Goal: Information Seeking & Learning: Check status

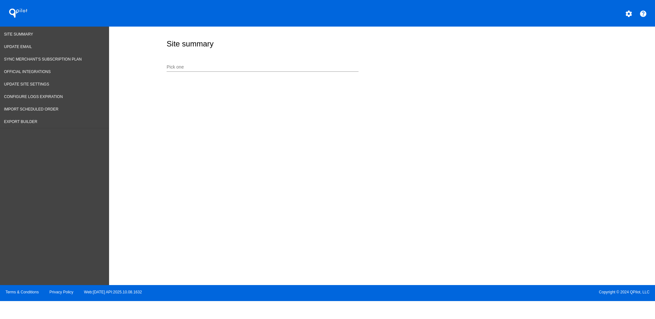
click at [250, 65] on input "Pick one" at bounding box center [263, 67] width 192 height 5
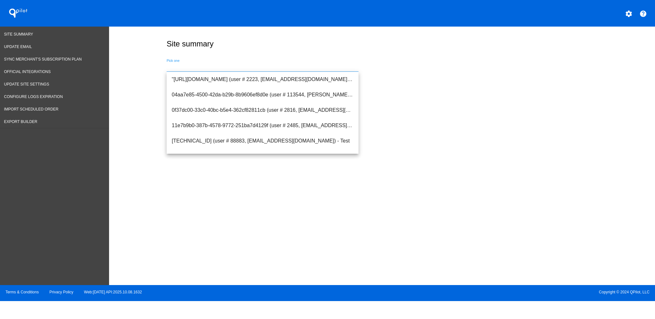
type input "u"
click at [249, 128] on span "[URL][DOMAIN_NAME] (user # 113580, [EMAIL_ADDRESS][DOMAIN_NAME]) - Production" at bounding box center [263, 125] width 182 height 15
type input "[URL][DOMAIN_NAME] (user # 113580, [EMAIL_ADDRESS][DOMAIN_NAME]) - Production"
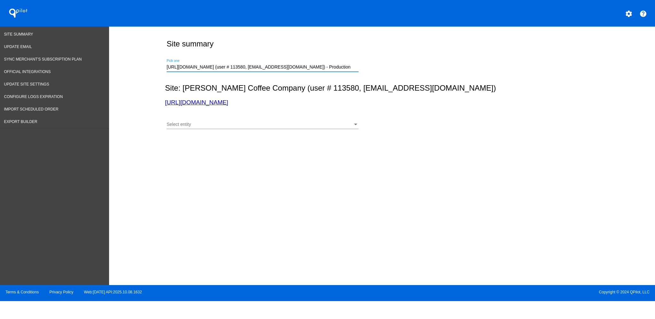
click at [248, 129] on div at bounding box center [263, 129] width 192 height 0
click at [246, 123] on div "Select entity" at bounding box center [260, 124] width 186 height 5
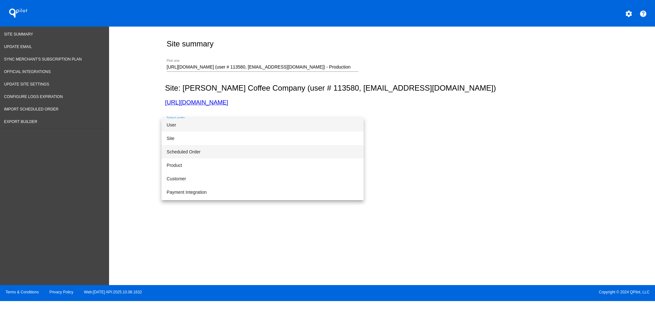
click at [224, 150] on span "Scheduled Order" at bounding box center [263, 151] width 192 height 13
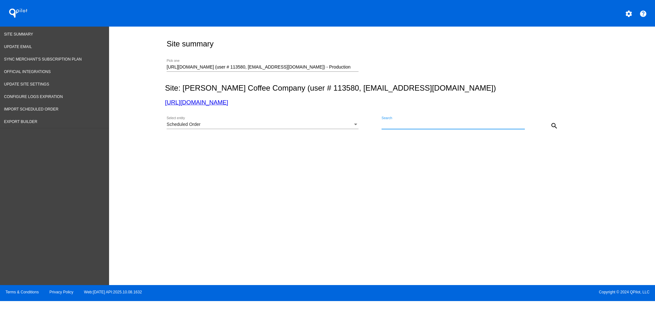
click at [435, 127] on input "Search" at bounding box center [453, 124] width 143 height 5
paste input "[PERSON_NAME][EMAIL_ADDRESS][PERSON_NAME][DOMAIN_NAME]"
type input "[PERSON_NAME][EMAIL_ADDRESS][PERSON_NAME][DOMAIN_NAME]"
click at [555, 118] on div "Scheduled Order Select entity [PERSON_NAME][EMAIL_ADDRESS][PERSON_NAME][DOMAIN_…" at bounding box center [381, 123] width 432 height 23
click at [550, 127] on button "search" at bounding box center [554, 125] width 13 height 13
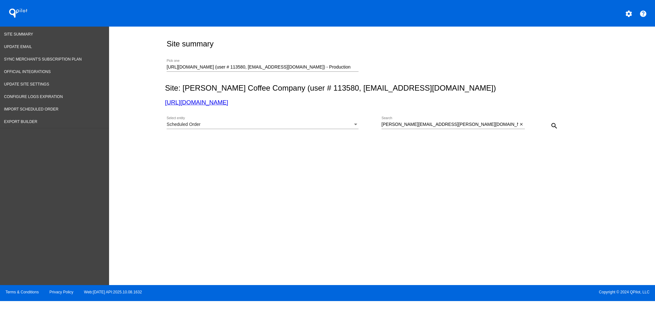
click at [551, 127] on mat-icon "search" at bounding box center [555, 126] width 8 height 8
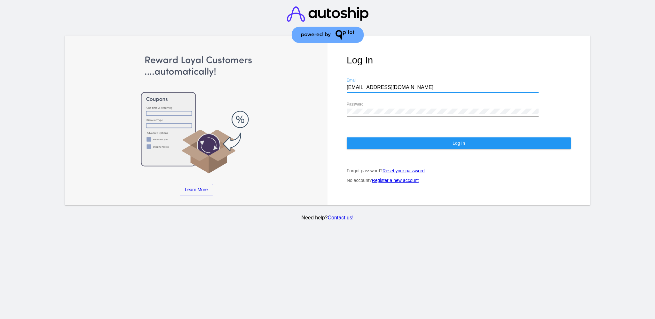
drag, startPoint x: 418, startPoint y: 82, endPoint x: 343, endPoint y: 80, distance: 74.9
click at [343, 80] on div "Log In aly@qpilot.cloud Email Password Log In Forgot password? Reset your passw…" at bounding box center [459, 121] width 263 height 170
paste input "support@patternsinthecloud.com"
type input "support@patternsinthecloud.com"
click at [325, 104] on div "Learn More Learn How Learn More Learn How Learn More Learn How ‹ › Log In suppo…" at bounding box center [328, 121] width 526 height 170
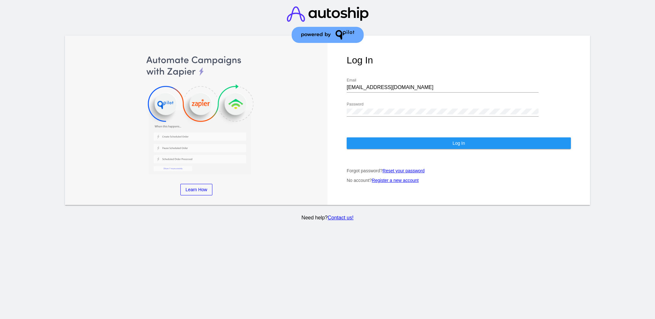
drag, startPoint x: 364, startPoint y: 101, endPoint x: 346, endPoint y: 105, distance: 18.9
click at [346, 105] on div "Log In support@patternsinthecloud.com Email Password Log In Forgot password? Re…" at bounding box center [459, 121] width 263 height 170
click at [392, 108] on div "Password" at bounding box center [443, 109] width 192 height 14
click at [342, 105] on div "Log In support@patternsinthecloud.com Email Password Log In Forgot password? Re…" at bounding box center [459, 121] width 263 height 170
click at [358, 142] on button "Log In" at bounding box center [459, 143] width 224 height 12
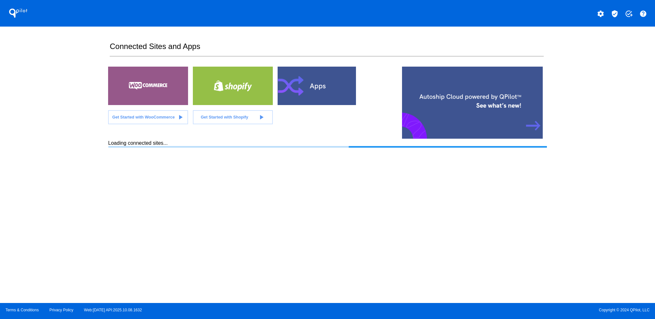
click at [617, 11] on mat-icon "verified_user" at bounding box center [615, 14] width 8 height 8
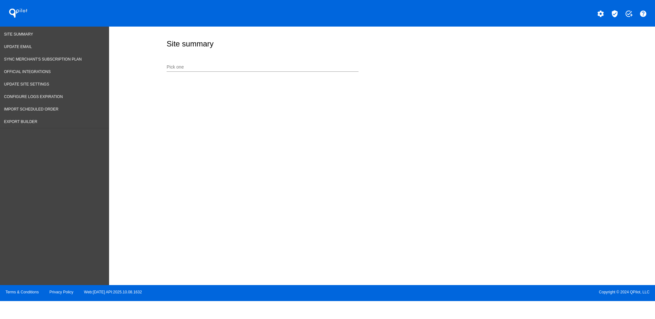
click at [271, 68] on input "Pick one" at bounding box center [263, 67] width 192 height 5
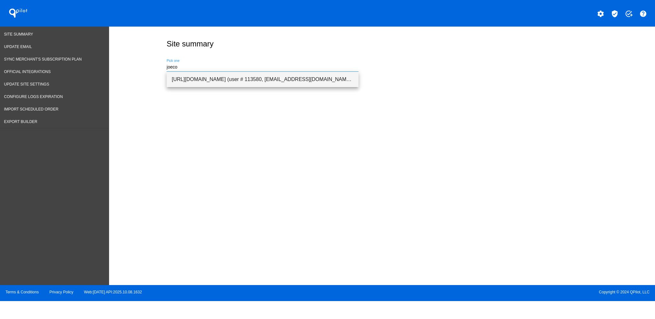
click at [266, 79] on span "[URL][DOMAIN_NAME] (user # 113580, [EMAIL_ADDRESS][DOMAIN_NAME]) - Production" at bounding box center [263, 79] width 182 height 15
type input "[URL][DOMAIN_NAME] (user # 113580, [EMAIL_ADDRESS][DOMAIN_NAME]) - Production"
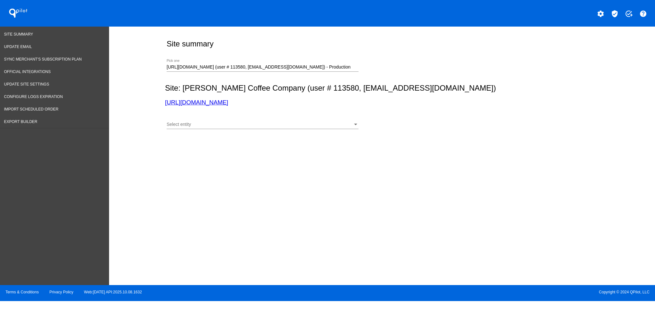
click at [268, 119] on div "Select entity Select entity" at bounding box center [263, 122] width 192 height 12
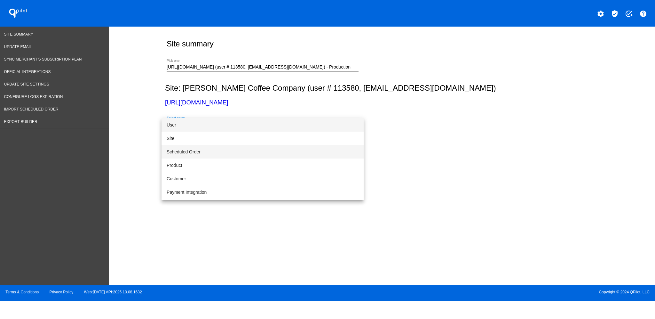
click at [241, 147] on span "Scheduled Order" at bounding box center [263, 151] width 192 height 13
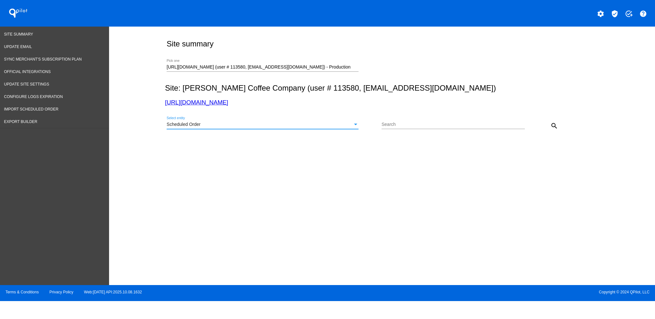
click at [409, 126] on input "Search" at bounding box center [453, 124] width 143 height 5
paste input "[PERSON_NAME][EMAIL_ADDRESS][PERSON_NAME][DOMAIN_NAME]"
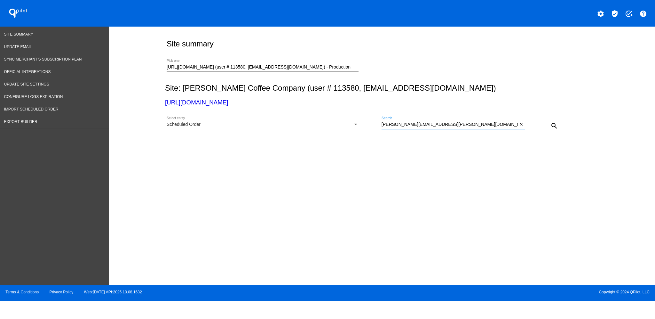
type input "[PERSON_NAME][EMAIL_ADDRESS][PERSON_NAME][DOMAIN_NAME]"
click at [555, 124] on mat-icon "search" at bounding box center [555, 126] width 8 height 8
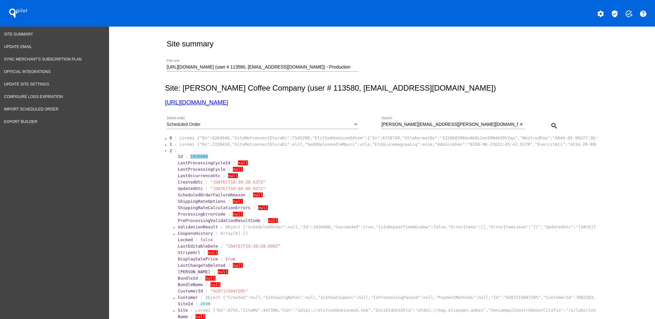
drag, startPoint x: 185, startPoint y: 156, endPoint x: 212, endPoint y: 155, distance: 27.2
click at [205, 157] on section "Id : 1036088" at bounding box center [386, 156] width 417 height 5
copy span "1036088"
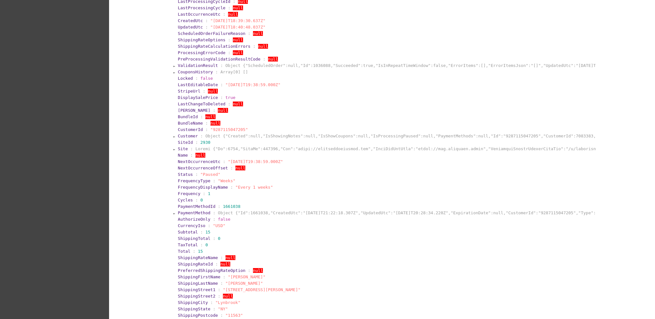
scroll to position [171, 0]
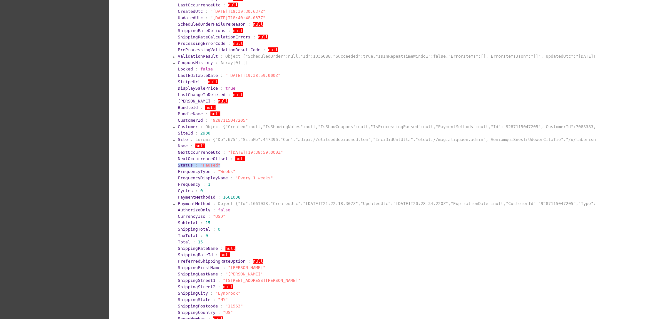
drag, startPoint x: 170, startPoint y: 164, endPoint x: 250, endPoint y: 164, distance: 80.0
click at [250, 164] on section "Id : 1036088 LastProcessingCycleId : null LastProcessingCycle : null LastOccurr…" at bounding box center [384, 196] width 422 height 429
copy section "Status : "Paused""
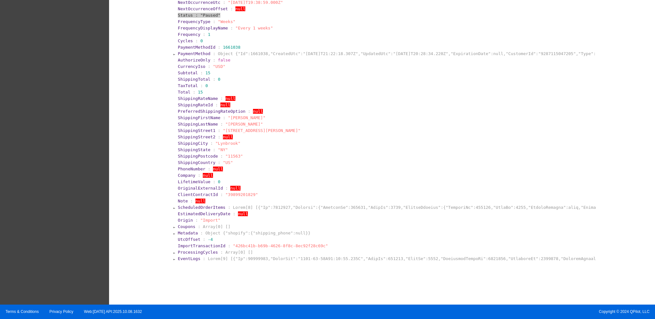
scroll to position [321, 0]
click at [186, 259] on span "EventLogs" at bounding box center [189, 258] width 22 height 5
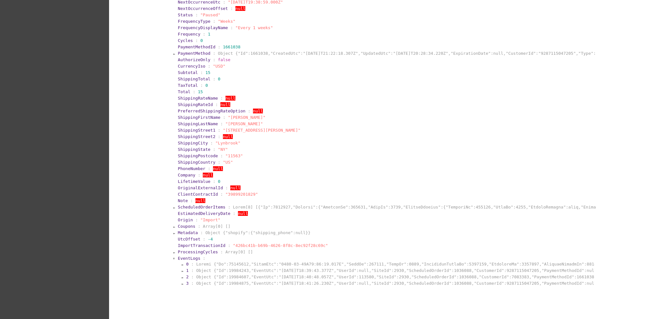
click at [245, 258] on section "EventLogs :" at bounding box center [386, 258] width 417 height 5
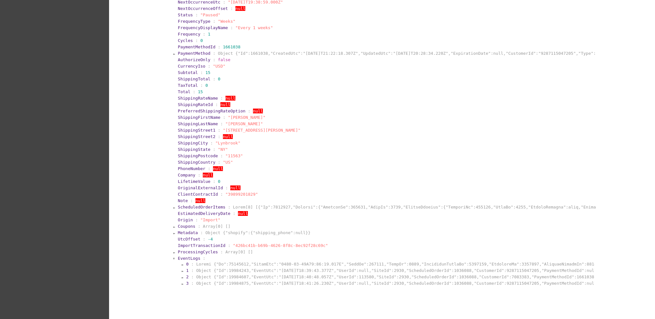
scroll to position [347, 0]
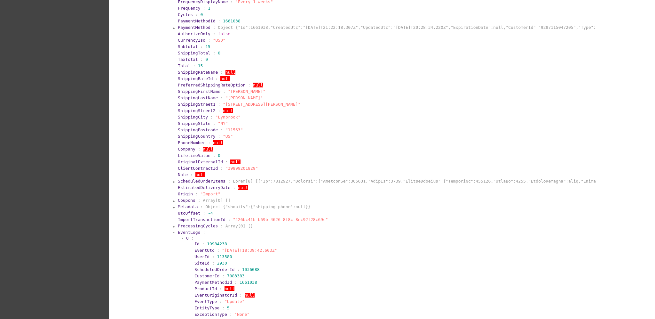
scroll to position [432, 0]
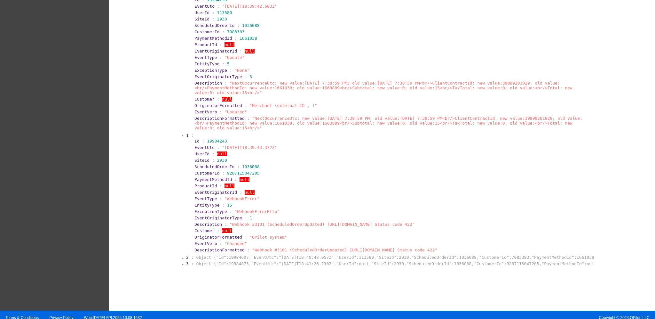
scroll to position [591, 0]
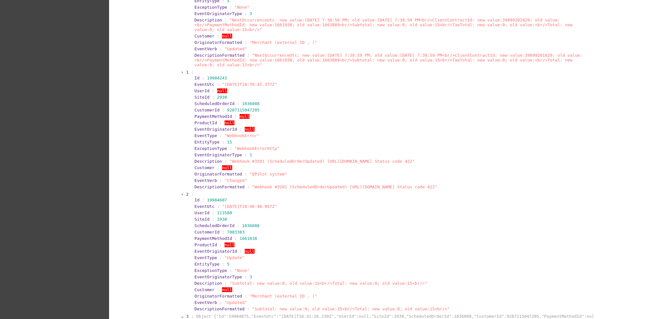
scroll to position [707, 0]
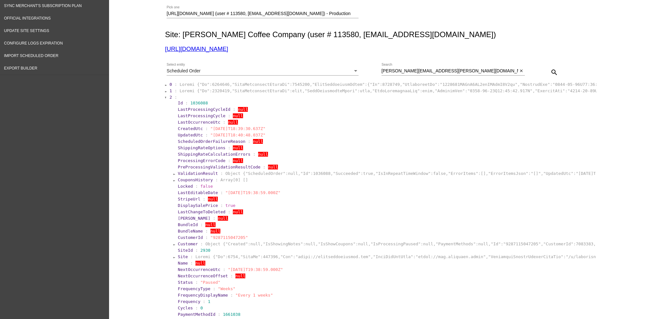
scroll to position [11, 0]
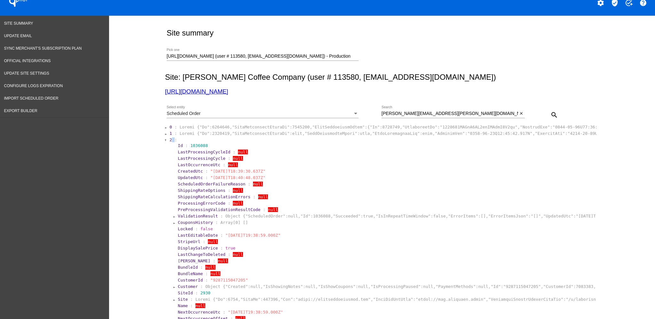
click at [170, 138] on section "2 :" at bounding box center [383, 139] width 426 height 5
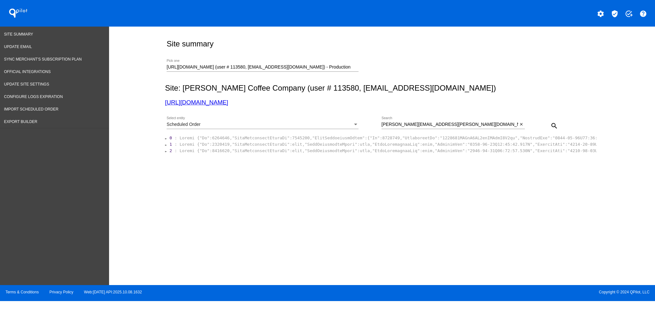
click at [170, 144] on span "1" at bounding box center [171, 144] width 3 height 5
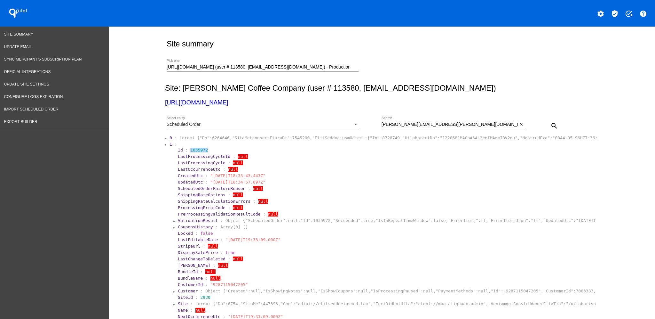
drag, startPoint x: 206, startPoint y: 151, endPoint x: 186, endPoint y: 150, distance: 20.8
click at [186, 150] on section "Id : 1035972" at bounding box center [386, 150] width 417 height 5
copy span "1035972"
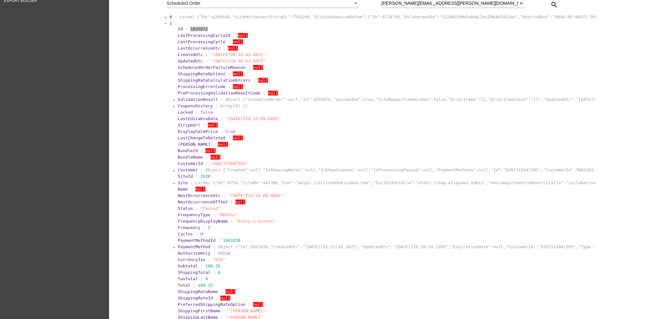
scroll to position [128, 0]
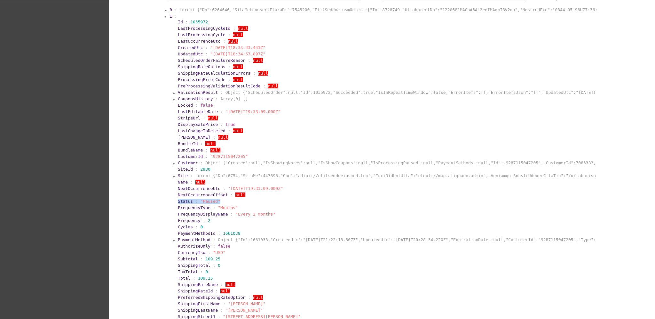
drag, startPoint x: 222, startPoint y: 199, endPoint x: 168, endPoint y: 197, distance: 54.7
click at [169, 197] on section "1 : Id : 1035972 LastProcessingCycleId : null LastProcessingCycle : null LastOc…" at bounding box center [383, 230] width 428 height 435
copy section "Status : "Paused""
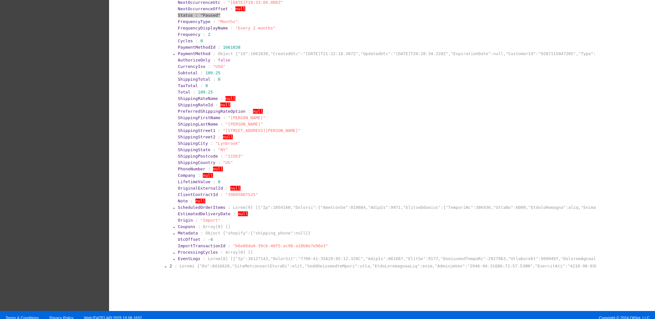
scroll to position [321, 0]
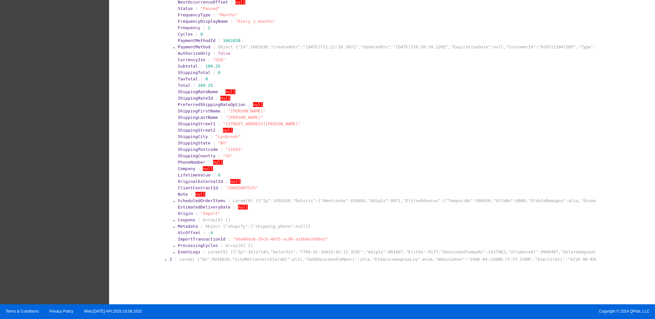
click at [189, 243] on span "ProcessingCycles" at bounding box center [198, 245] width 40 height 5
click at [187, 249] on span "EventLogs" at bounding box center [189, 251] width 22 height 5
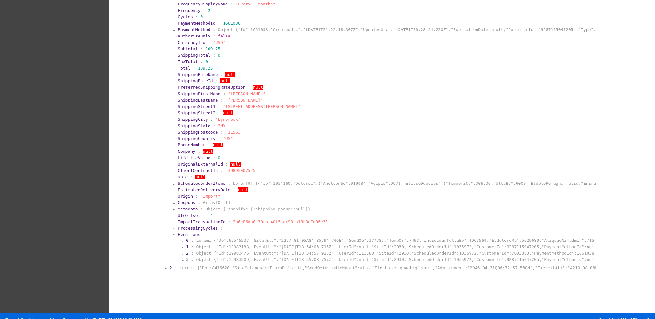
scroll to position [347, 0]
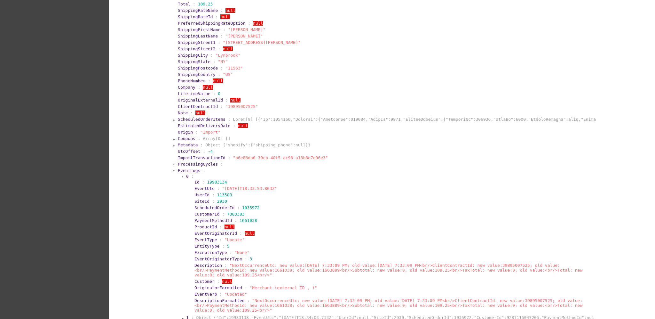
scroll to position [476, 0]
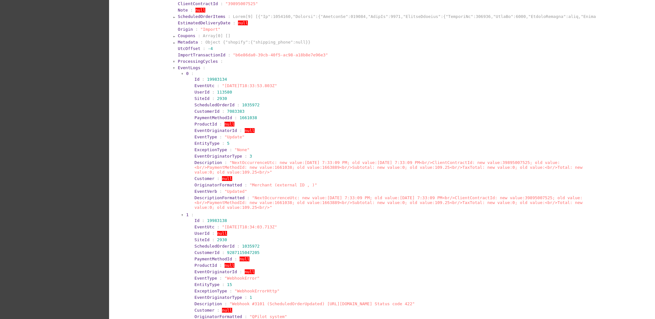
scroll to position [591, 0]
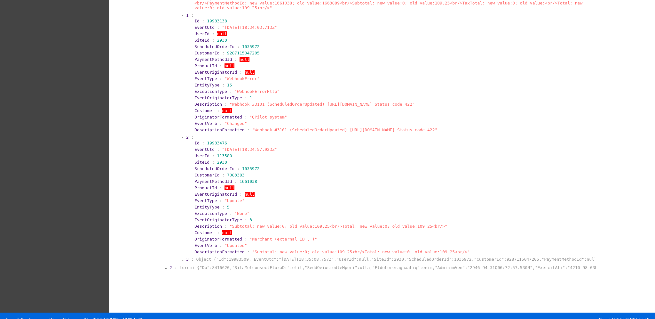
scroll to position [707, 0]
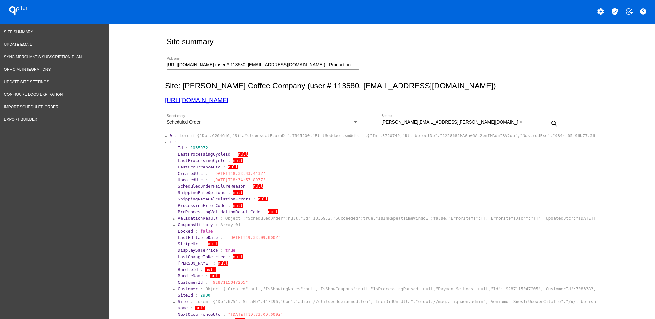
scroll to position [0, 0]
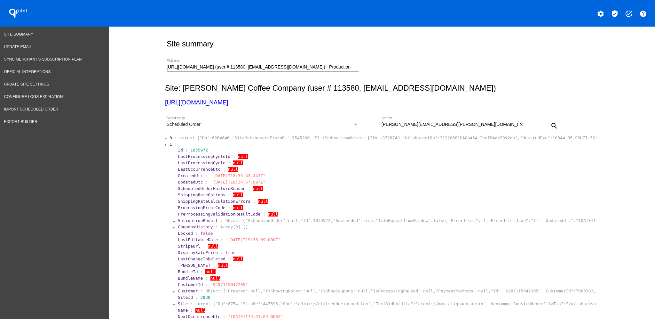
click at [165, 145] on div at bounding box center [166, 145] width 2 height 4
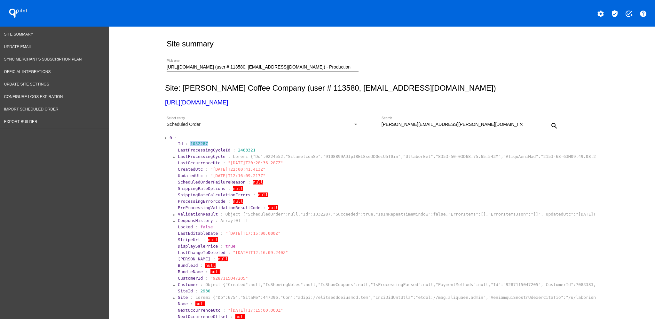
drag, startPoint x: 216, startPoint y: 143, endPoint x: 186, endPoint y: 143, distance: 30.1
click at [186, 143] on section "Id : 1032287" at bounding box center [386, 143] width 417 height 5
copy span "1032287"
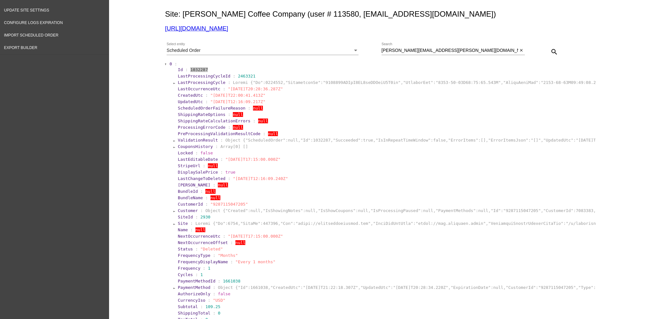
scroll to position [85, 0]
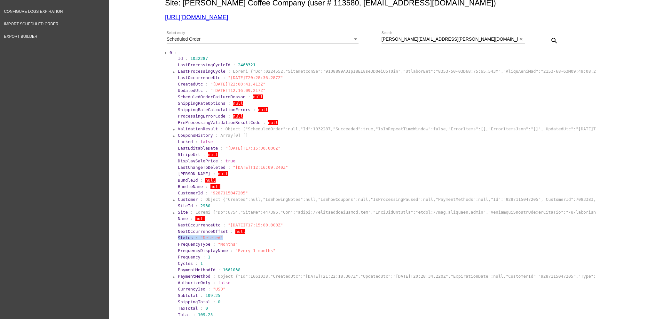
drag, startPoint x: 232, startPoint y: 237, endPoint x: 172, endPoint y: 238, distance: 60.2
click at [173, 238] on section "Id : 1032287 LastProcessingCycleId : 2463321 LastProcessingCycle : LastOccurren…" at bounding box center [384, 269] width 422 height 429
copy section "Status : "Deleted""
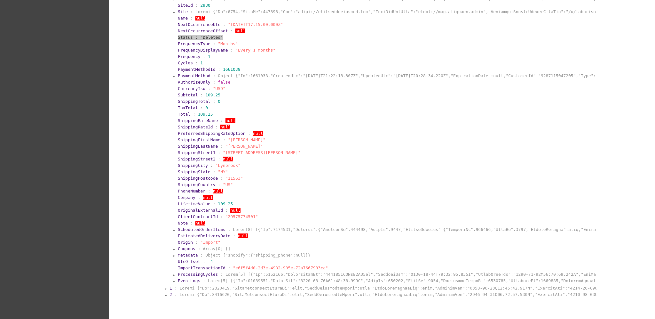
scroll to position [321, 0]
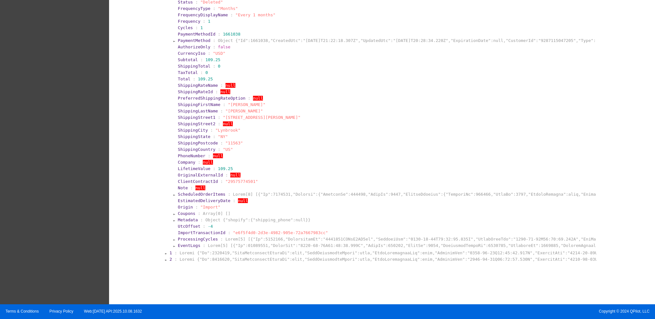
click at [186, 243] on span "EventLogs" at bounding box center [189, 245] width 22 height 5
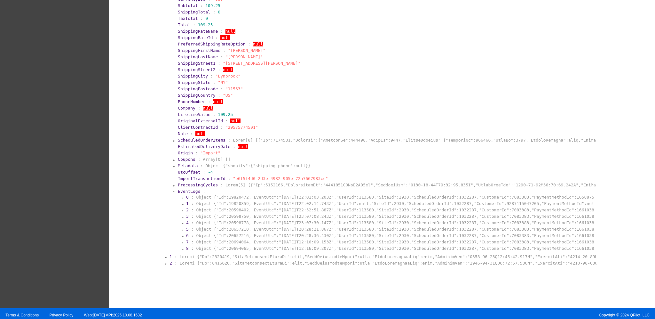
scroll to position [378, 0]
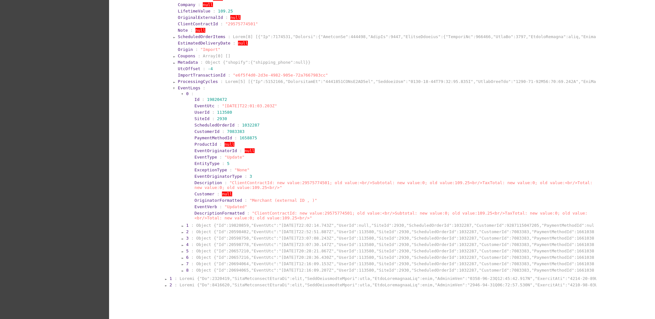
scroll to position [503, 0]
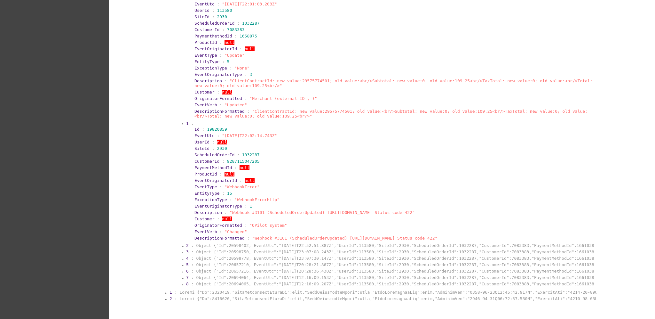
scroll to position [588, 0]
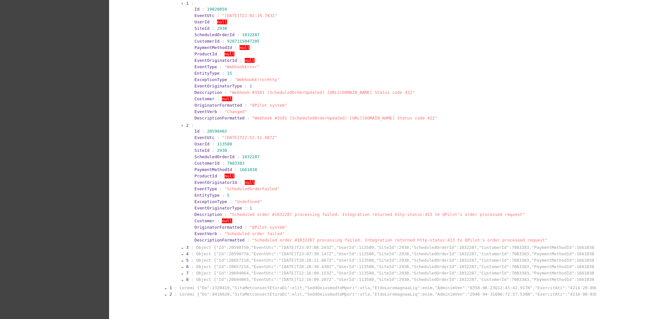
scroll to position [716, 0]
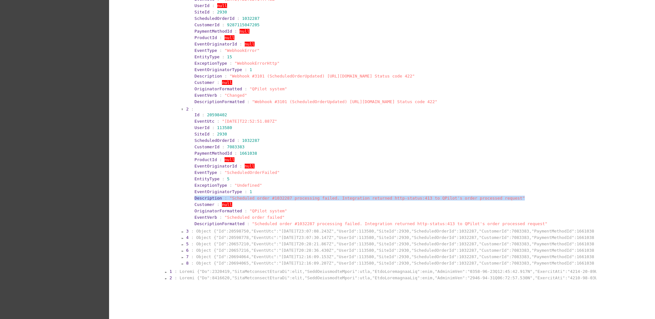
drag, startPoint x: 502, startPoint y: 196, endPoint x: 178, endPoint y: 193, distance: 323.6
click at [182, 193] on section "0 : Id : 19820472 EventUtc : "2025-09-19T22:01:03.203Z" UserId : 113580 SiteId …" at bounding box center [388, 59] width 413 height 414
copy section "Description : "Scheduled order #1032287 processing failed. Integration returned…"
drag, startPoint x: 285, startPoint y: 117, endPoint x: 193, endPoint y: 121, distance: 91.9
click at [195, 121] on section "EventUtc : "2025-10-08T22:52:51.887Z"" at bounding box center [394, 121] width 398 height 5
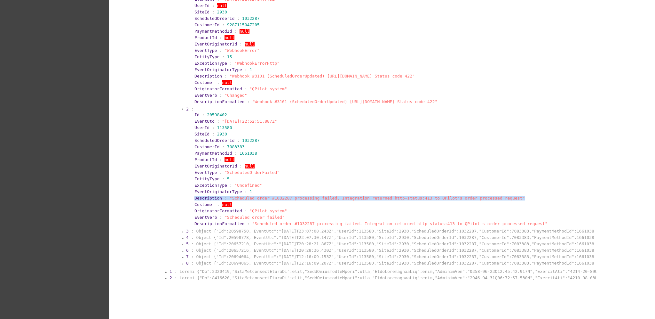
click at [195, 121] on span "EventUtc" at bounding box center [205, 121] width 20 height 5
drag, startPoint x: 189, startPoint y: 120, endPoint x: 294, endPoint y: 118, distance: 105.3
click at [288, 119] on section "Id : 20598402 EventUtc : "2025-10-08T22:52:51.887Z" UserId : 113580 SiteId : 29…" at bounding box center [392, 169] width 404 height 116
copy section "EventUtc : "2025-10-08T22:52:51.887Z""
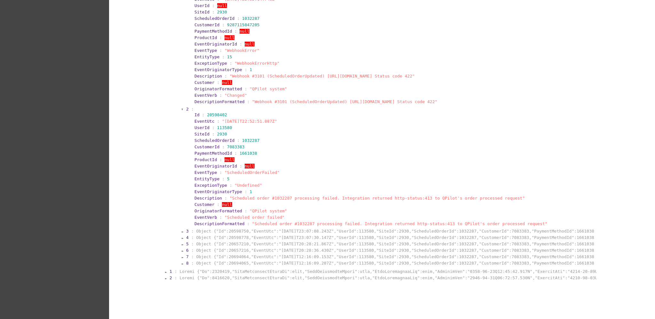
click at [269, 224] on section "DescriptionFormatted : "Scheduled order #1032287 processing failed. Integration…" at bounding box center [394, 224] width 400 height 6
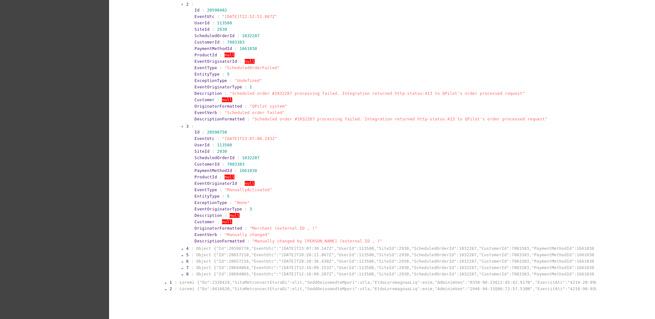
scroll to position [844, 0]
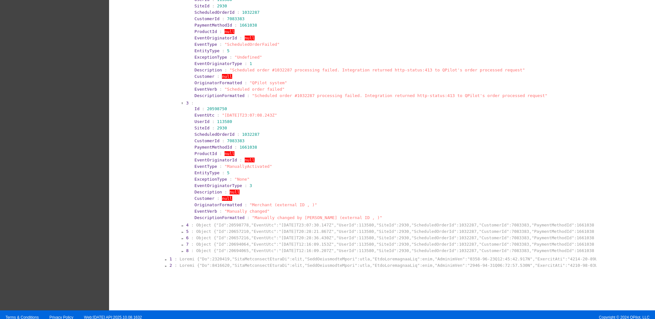
drag, startPoint x: 190, startPoint y: 111, endPoint x: 277, endPoint y: 113, distance: 86.8
click at [277, 113] on section "EventUtc : "2025-10-08T23:07:08.243Z"" at bounding box center [394, 115] width 400 height 6
copy section "EventUtc : "2025-10-08T23:07:08.243Z""
click at [191, 222] on span ":" at bounding box center [192, 224] width 3 height 5
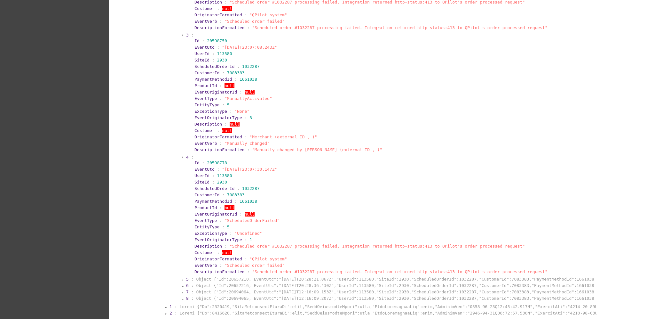
scroll to position [930, 0]
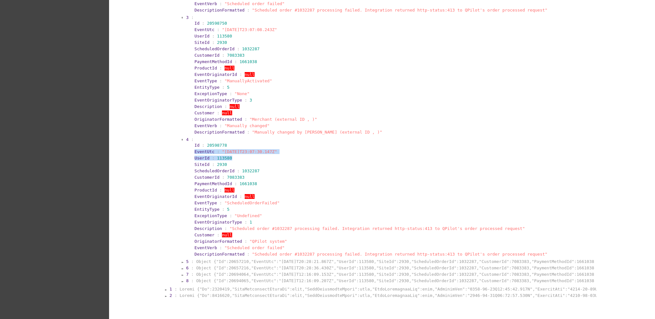
copy section "EventUtc : "2025-10-08T23:07:30.147Z" UserId : 113580"
drag, startPoint x: 191, startPoint y: 149, endPoint x: 293, endPoint y: 154, distance: 102.8
click at [293, 154] on section "Id : 20598778 EventUtc : "2025-10-08T23:07:30.147Z" UserId : 113580 SiteId : 29…" at bounding box center [392, 200] width 404 height 116
click at [293, 156] on section "UserId : 113580" at bounding box center [394, 158] width 398 height 5
drag, startPoint x: 188, startPoint y: 148, endPoint x: 498, endPoint y: 167, distance: 311.0
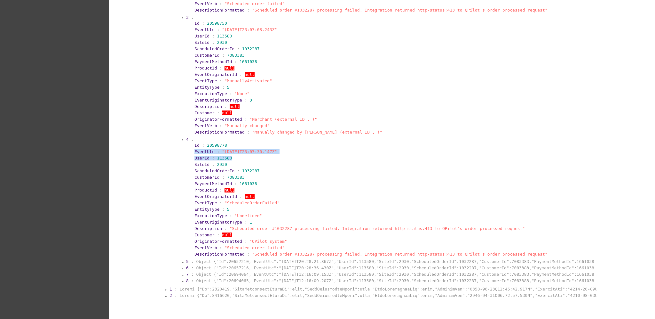
click at [321, 149] on section "Id : 20598778 EventUtc : "2025-10-08T23:07:30.147Z" UserId : 113580 SiteId : 29…" at bounding box center [392, 200] width 404 height 116
drag, startPoint x: 186, startPoint y: 78, endPoint x: 310, endPoint y: 80, distance: 124.2
click at [310, 80] on section "3 : Id : 20598750 EventUtc : "2025-10-08T23:07:08.243Z" UserId : 113580 SiteId …" at bounding box center [390, 75] width 409 height 122
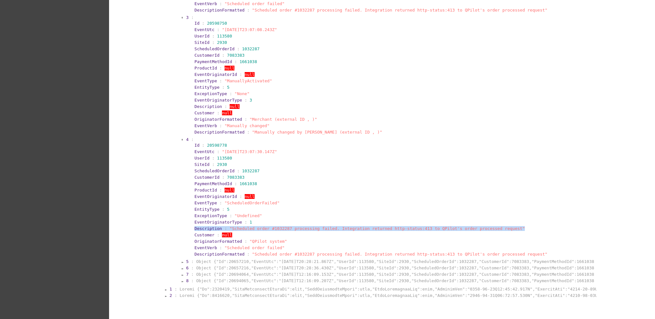
drag, startPoint x: 187, startPoint y: 224, endPoint x: 524, endPoint y: 226, distance: 336.4
click at [524, 226] on section "Id : 20598778 EventUtc : "2025-10-08T23:07:30.147Z" UserId : 113580 SiteId : 29…" at bounding box center [392, 200] width 404 height 116
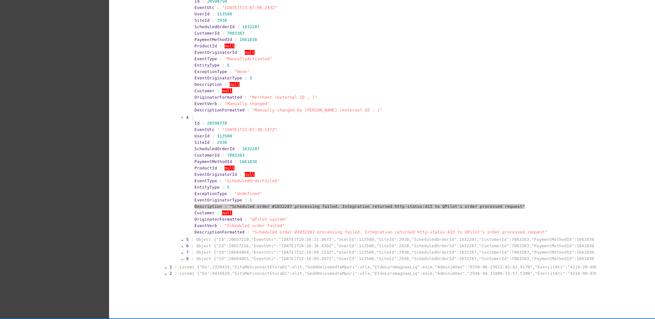
scroll to position [964, 0]
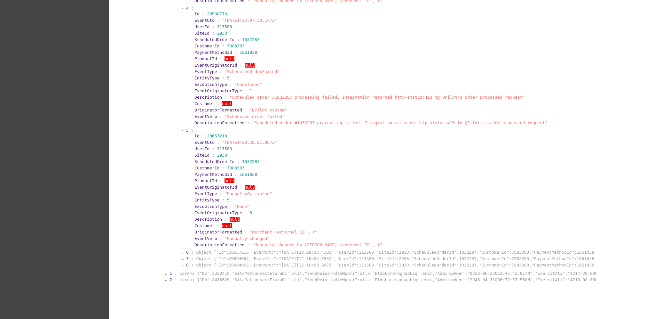
scroll to position [1079, 0]
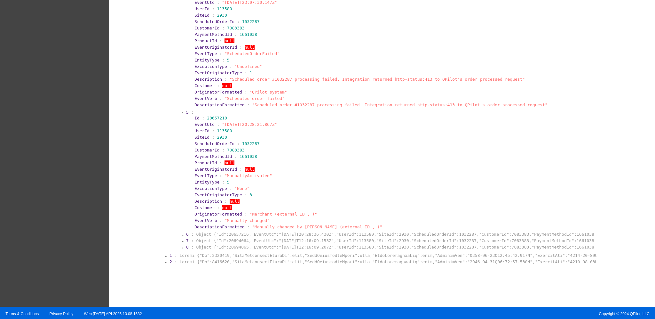
drag, startPoint x: 190, startPoint y: 122, endPoint x: 309, endPoint y: 122, distance: 119.1
click at [309, 122] on section "Id : 20657210 EventUtc : "2025-10-10T20:28:21.867Z" UserId : 113580 SiteId : 29…" at bounding box center [392, 173] width 404 height 116
drag, startPoint x: 188, startPoint y: 172, endPoint x: 306, endPoint y: 172, distance: 118.4
click at [306, 172] on section "Id : 20657210 EventUtc : "2025-10-10T20:28:21.867Z" UserId : 113580 SiteId : 29…" at bounding box center [392, 173] width 404 height 116
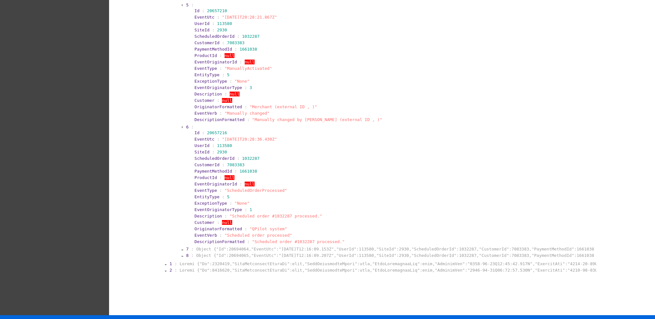
scroll to position [1194, 0]
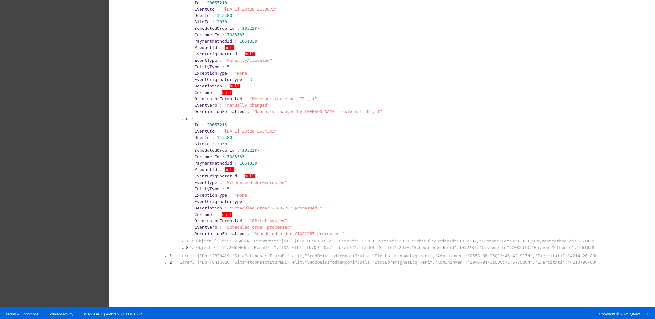
drag, startPoint x: 207, startPoint y: 127, endPoint x: 277, endPoint y: 126, distance: 70.4
click at [277, 126] on section "6 : Id : 20657216 EventUtc : "2025-10-10T20:28:36.430Z" UserId : 113580 SiteId …" at bounding box center [390, 177] width 409 height 122
drag, startPoint x: 186, startPoint y: 182, endPoint x: 295, endPoint y: 186, distance: 108.6
click at [295, 185] on section "Id : 20657216 EventUtc : "2025-10-10T20:28:36.430Z" UserId : 113580 SiteId : 29…" at bounding box center [392, 179] width 404 height 116
drag, startPoint x: 187, startPoint y: 204, endPoint x: 337, endPoint y: 204, distance: 150.1
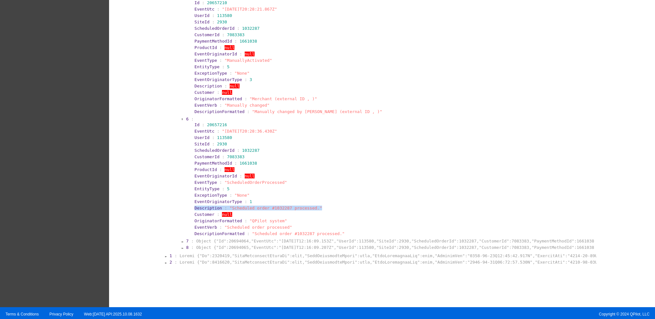
click at [337, 204] on section "Id : 20657216 EventUtc : "2025-10-10T20:28:36.430Z" UserId : 113580 SiteId : 29…" at bounding box center [392, 179] width 404 height 116
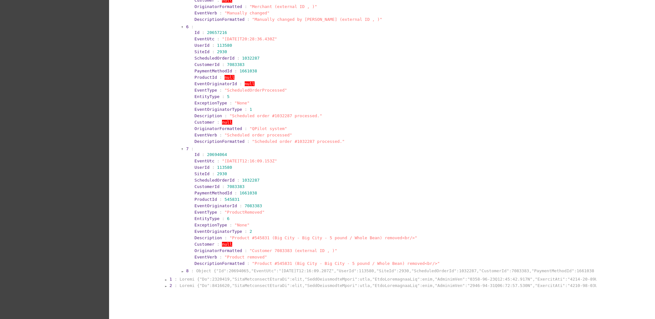
scroll to position [1309, 0]
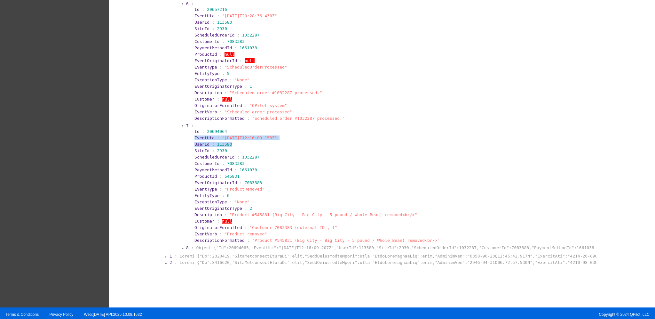
drag, startPoint x: 188, startPoint y: 133, endPoint x: 297, endPoint y: 137, distance: 108.9
click at [297, 137] on section "Id : 20694064 EventUtc : "2025-10-13T12:16:09.153Z" UserId : 113580 SiteId : 29…" at bounding box center [392, 186] width 404 height 116
click at [278, 142] on section "UserId : 113580" at bounding box center [394, 144] width 398 height 5
drag, startPoint x: 192, startPoint y: 134, endPoint x: 223, endPoint y: 136, distance: 31.4
click at [223, 136] on section "EventUtc : "2025-10-13T12:16:09.153Z"" at bounding box center [394, 137] width 398 height 5
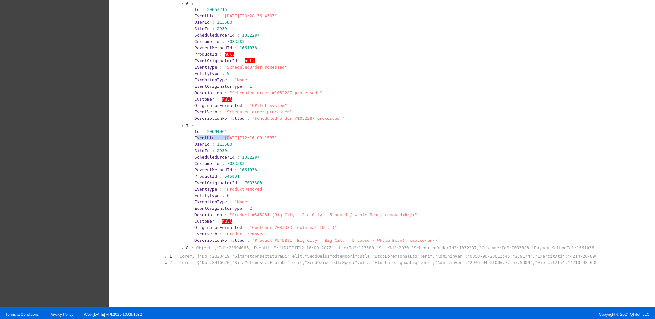
drag, startPoint x: 190, startPoint y: 133, endPoint x: 278, endPoint y: 135, distance: 87.7
click at [278, 135] on section "EventUtc : "2025-10-13T12:16:09.153Z"" at bounding box center [394, 138] width 400 height 6
drag, startPoint x: 188, startPoint y: 188, endPoint x: 282, endPoint y: 182, distance: 93.7
click at [282, 182] on section "7 : Id : 20694064 EventUtc : "2025-10-13T12:16:09.153Z" UserId : 113580 SiteId …" at bounding box center [390, 184] width 409 height 122
click at [211, 239] on section "Id : 20694064 EventUtc : "2025-10-13T12:16:09.153Z" UserId : 113580 SiteId : 29…" at bounding box center [392, 186] width 404 height 116
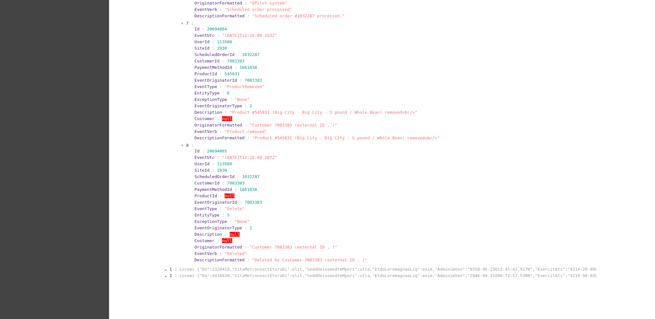
scroll to position [1425, 0]
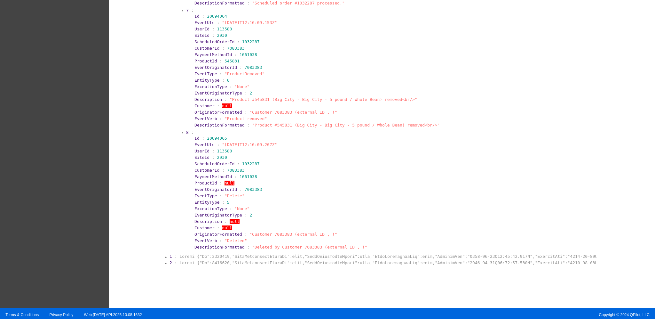
drag, startPoint x: 187, startPoint y: 139, endPoint x: 290, endPoint y: 138, distance: 102.7
click at [290, 138] on section "Id : 20694065 EventUtc : "2025-10-13T12:16:09.207Z" UserId : 113580 SiteId : 29…" at bounding box center [392, 193] width 404 height 116
drag, startPoint x: 187, startPoint y: 189, endPoint x: 243, endPoint y: 189, distance: 56.0
click at [243, 189] on section "Id : 20694065 EventUtc : "2025-10-13T12:16:09.207Z" UserId : 113580 SiteId : 29…" at bounding box center [392, 193] width 404 height 116
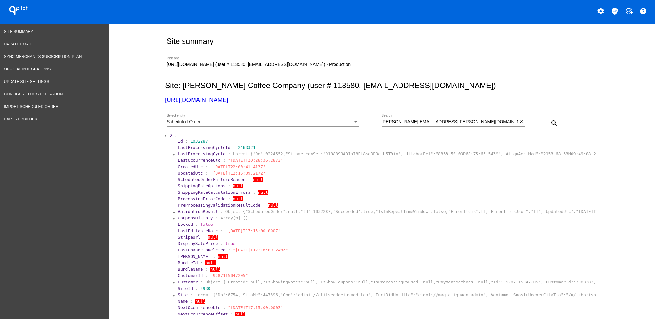
scroll to position [0, 0]
